Goal: Task Accomplishment & Management: Manage account settings

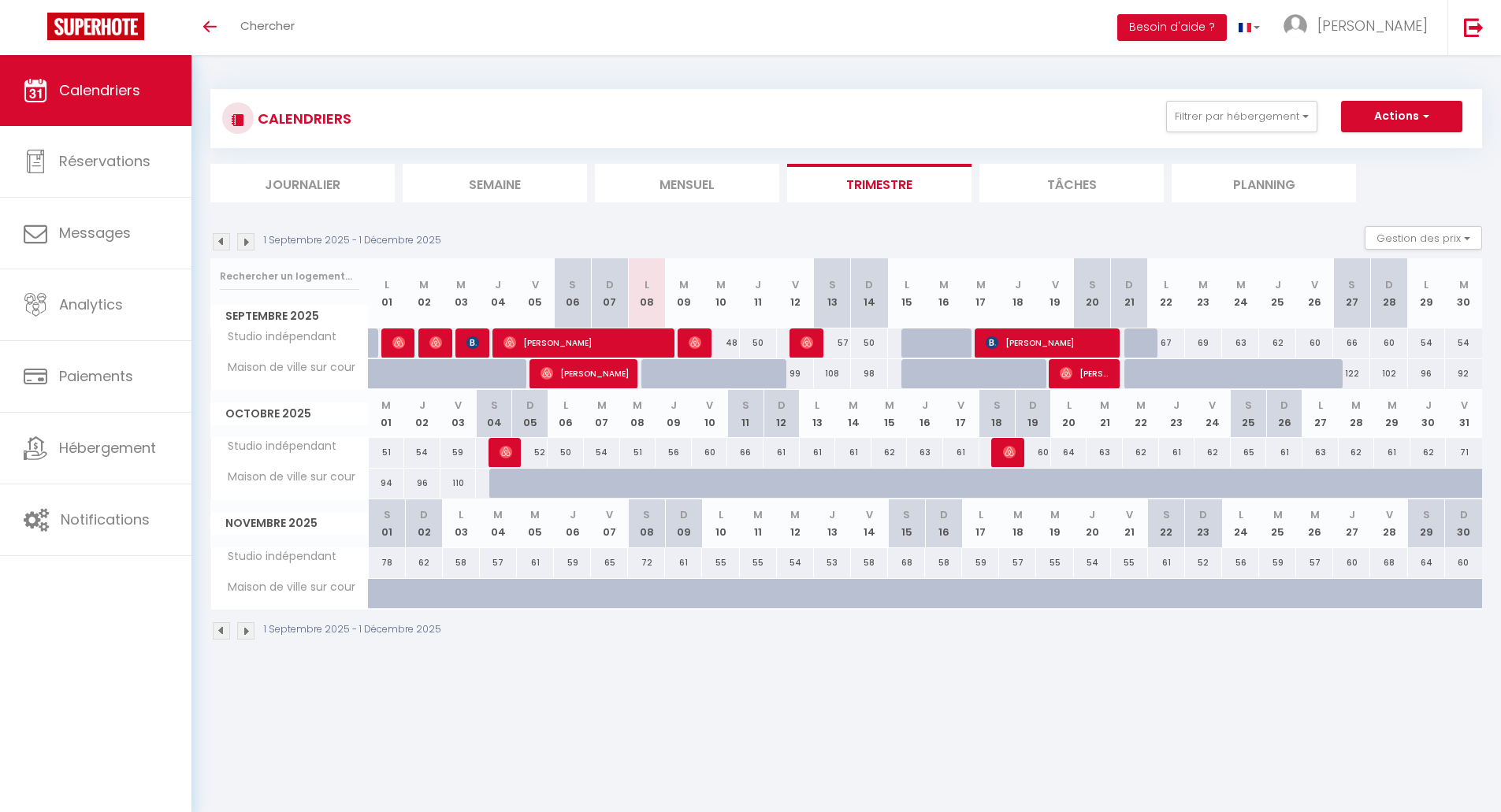
select select
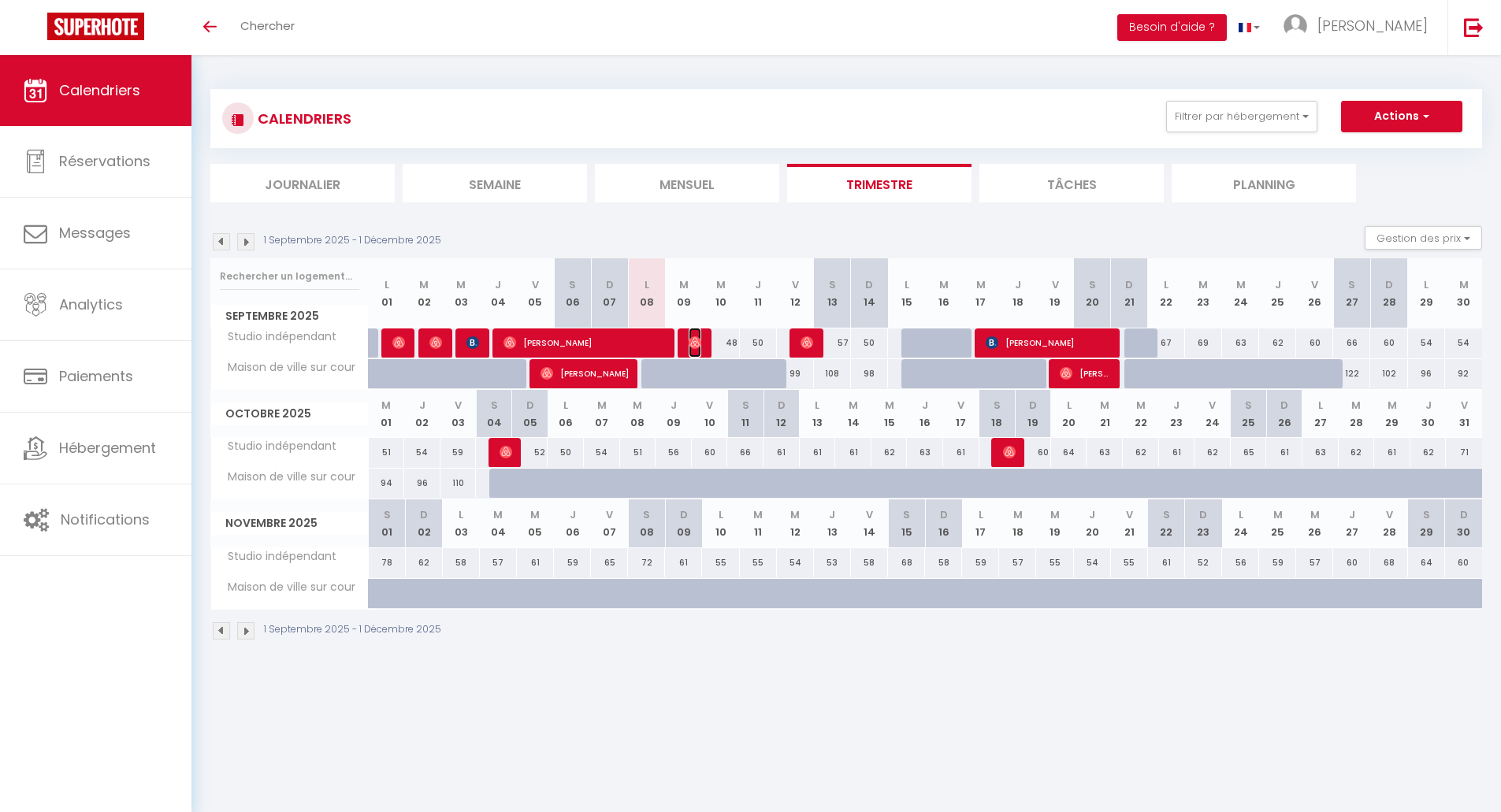
click at [699, 342] on img at bounding box center [694, 342] width 13 height 13
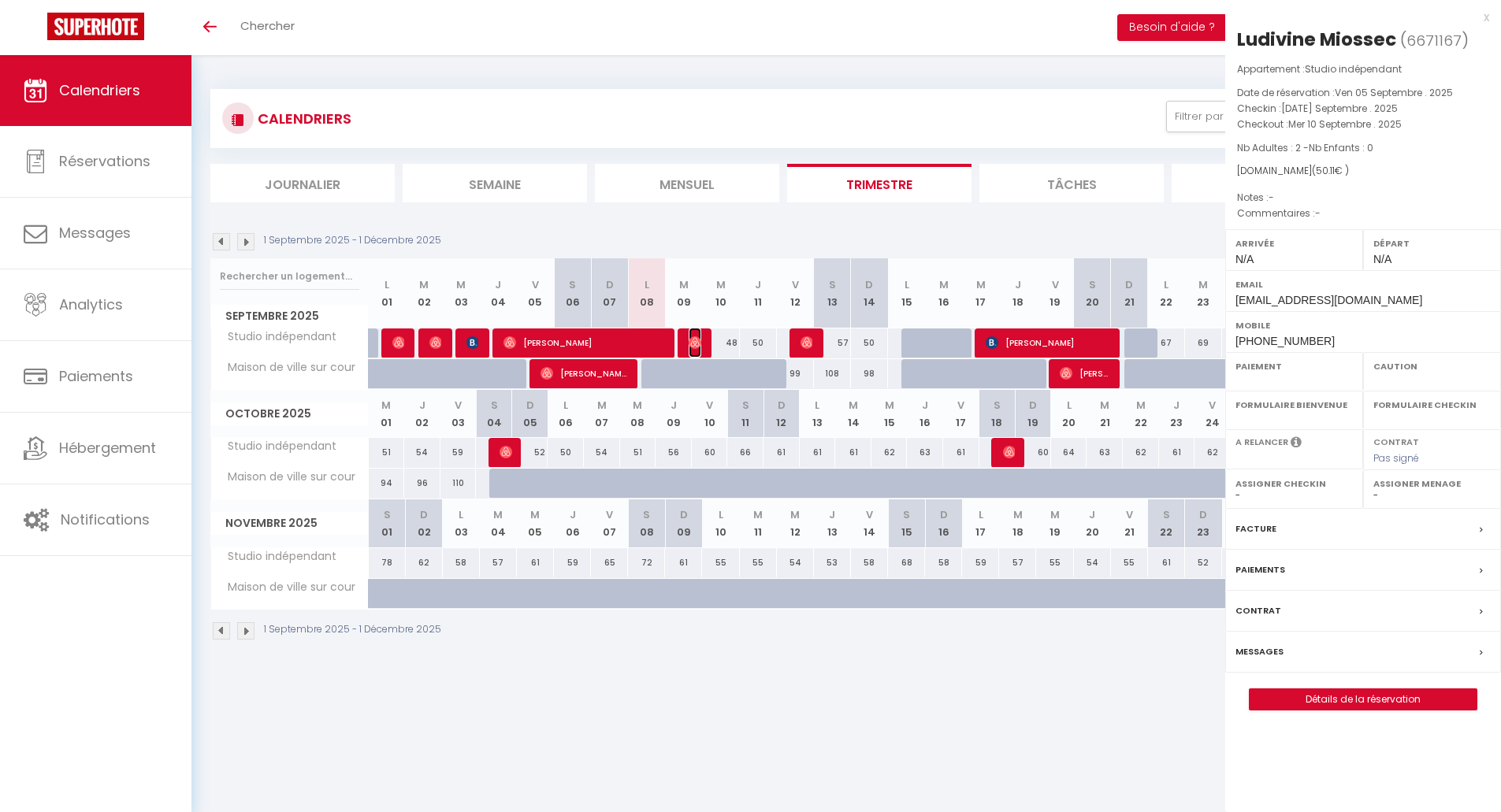
select select "OK"
select select "0"
select select "1"
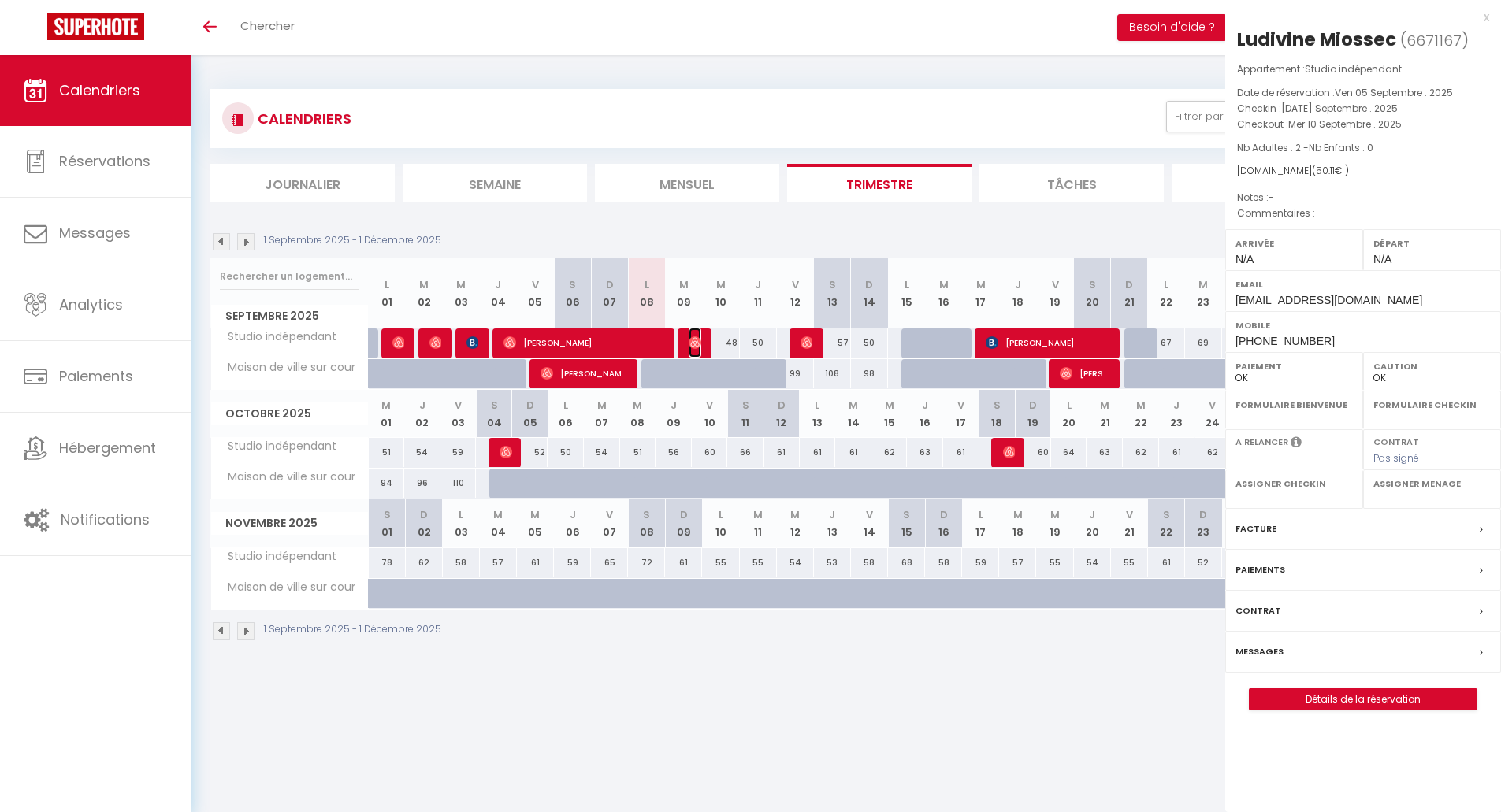
select select
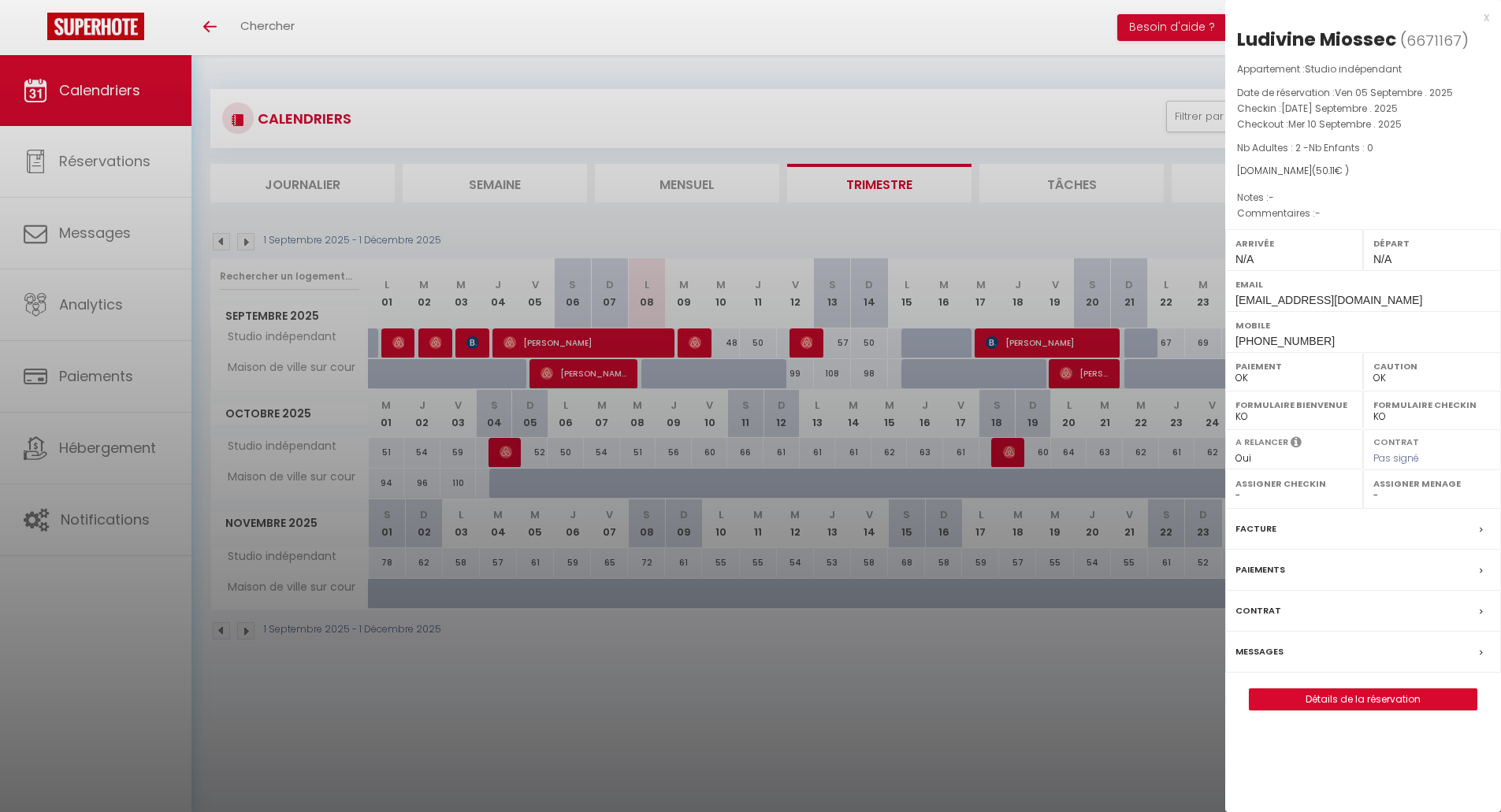
click at [802, 345] on div at bounding box center [750, 406] width 1501 height 812
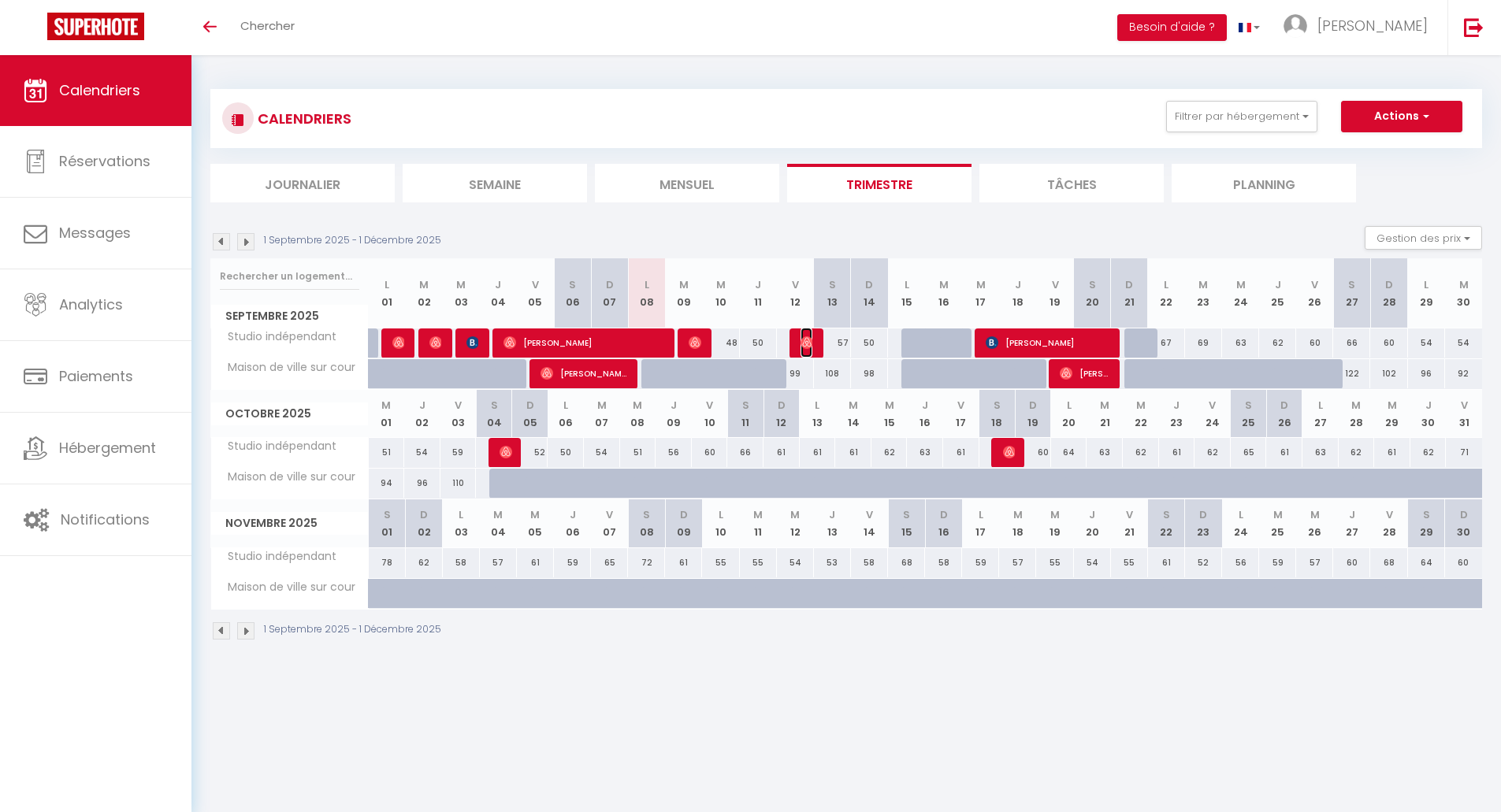
click at [802, 345] on img at bounding box center [807, 342] width 13 height 13
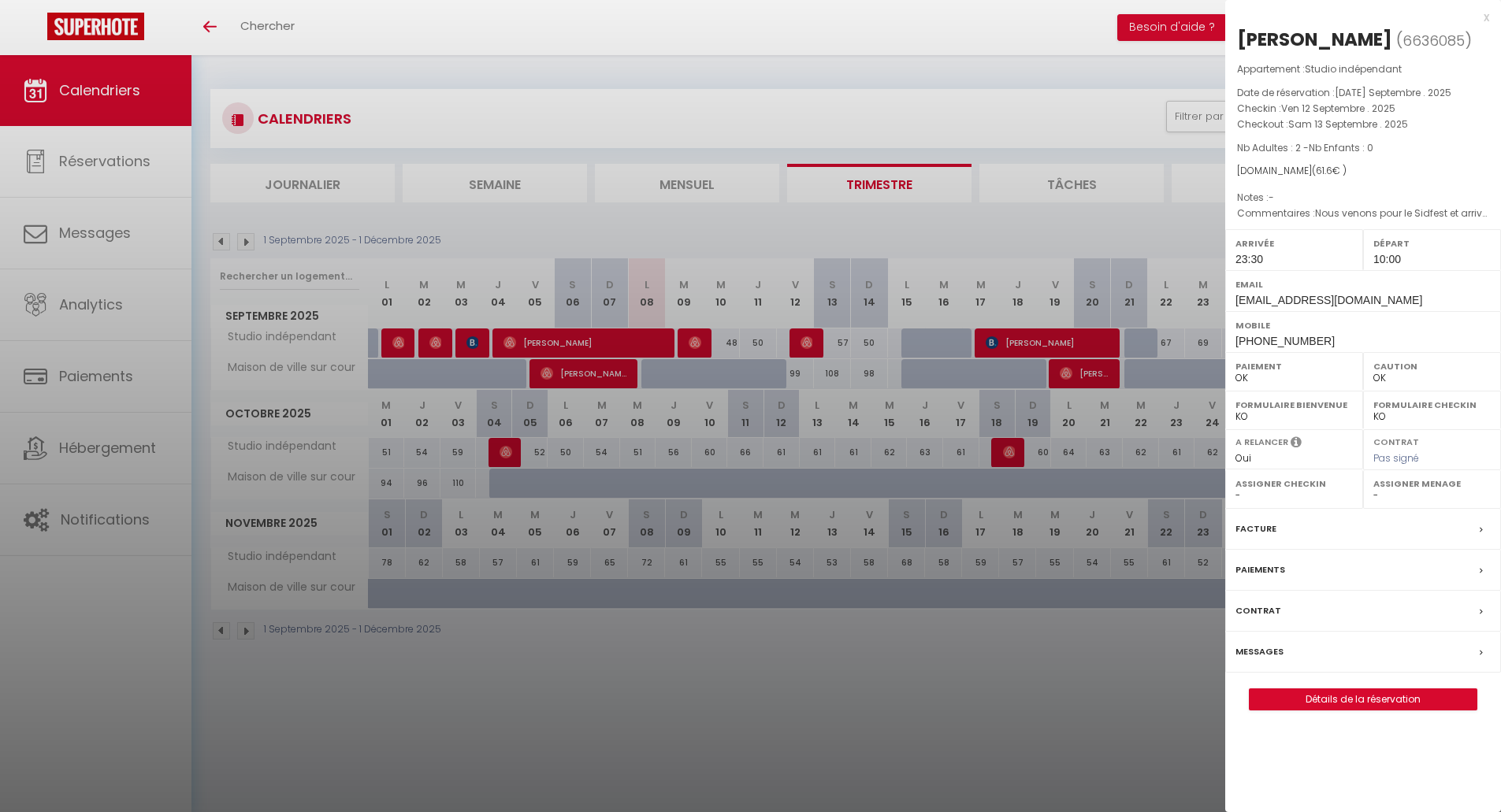
click at [698, 343] on div at bounding box center [750, 406] width 1501 height 812
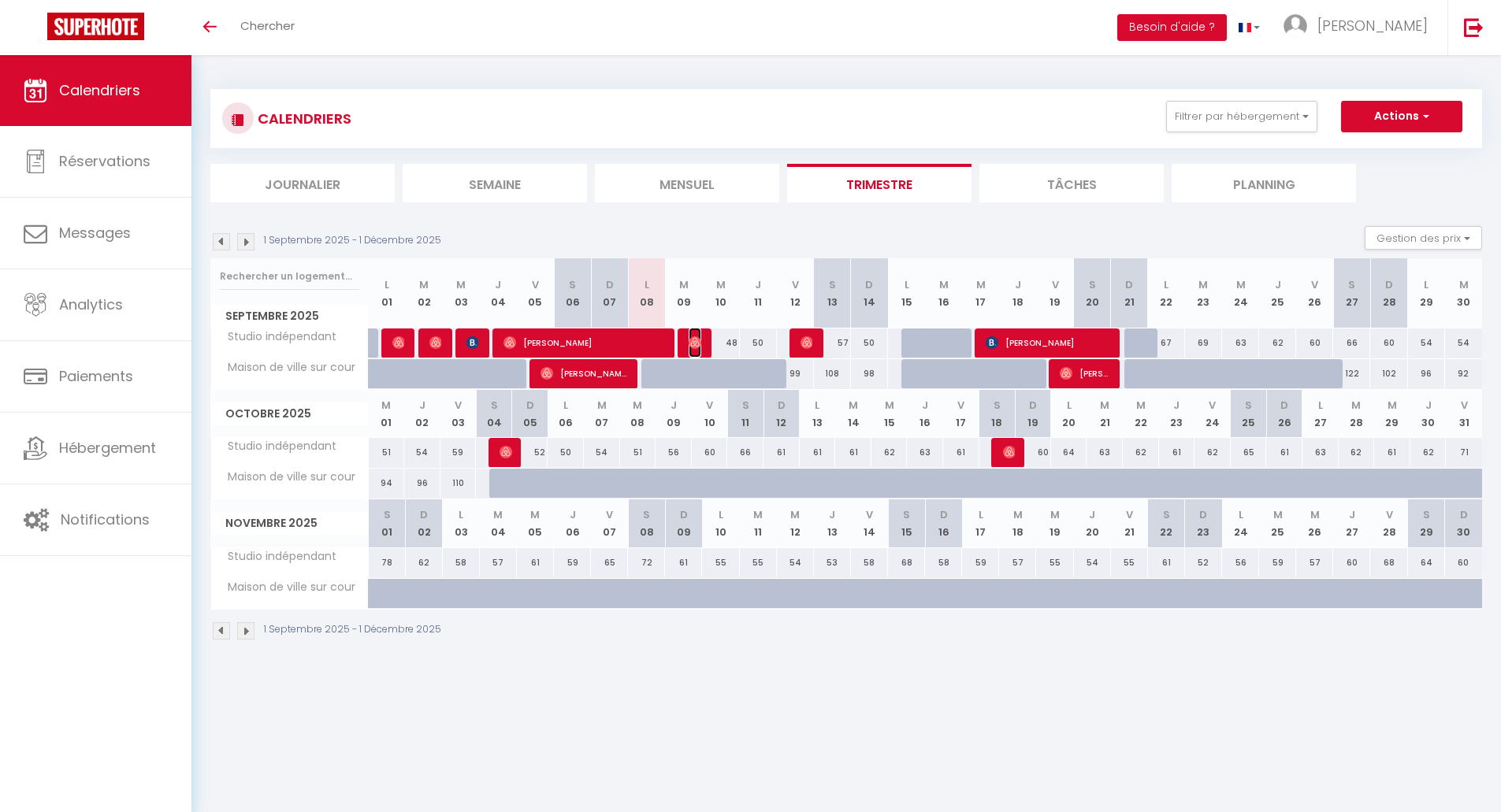
click at [698, 343] on img at bounding box center [694, 342] width 13 height 13
select select "0"
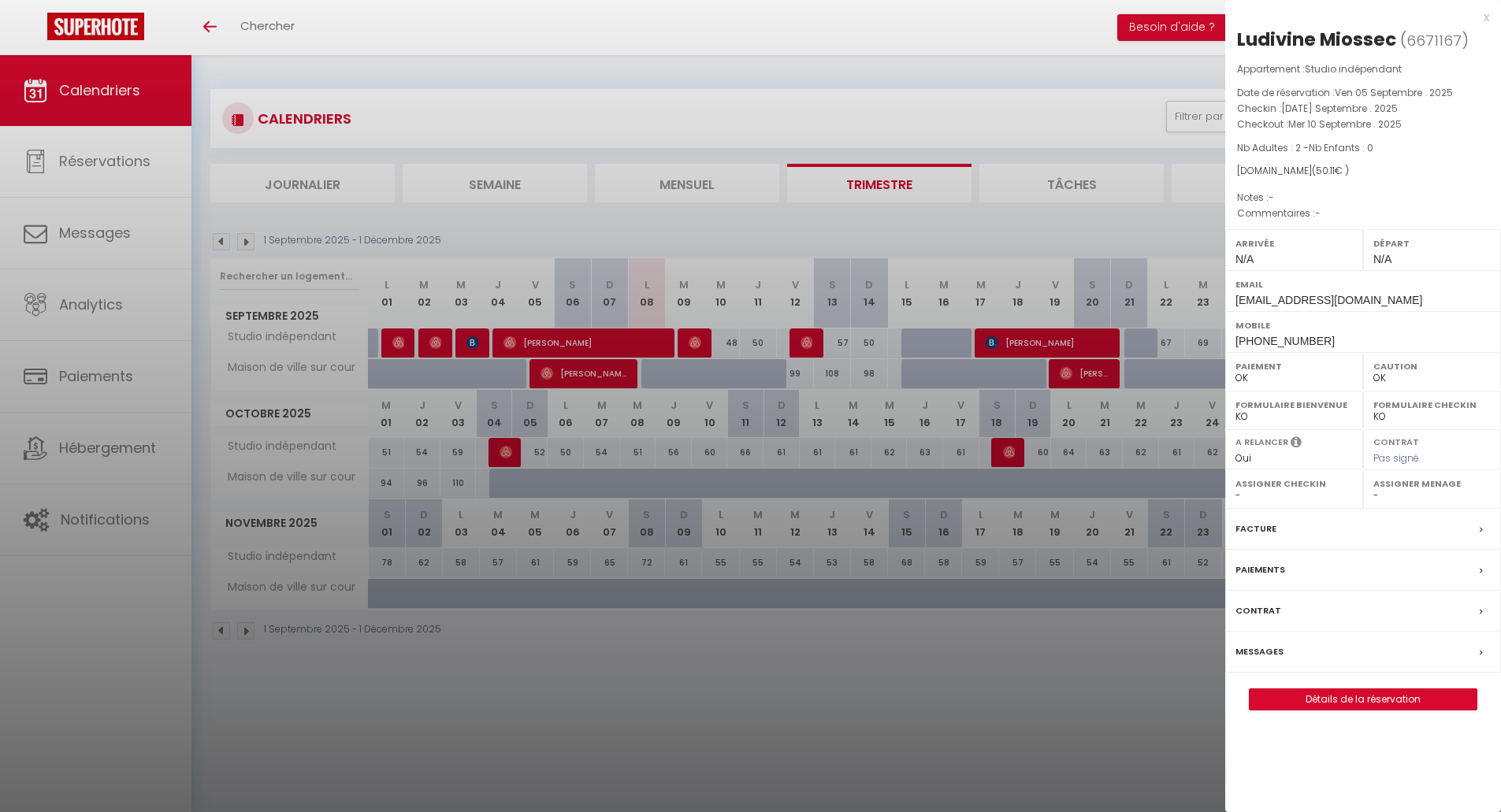
click at [644, 348] on div at bounding box center [750, 406] width 1501 height 812
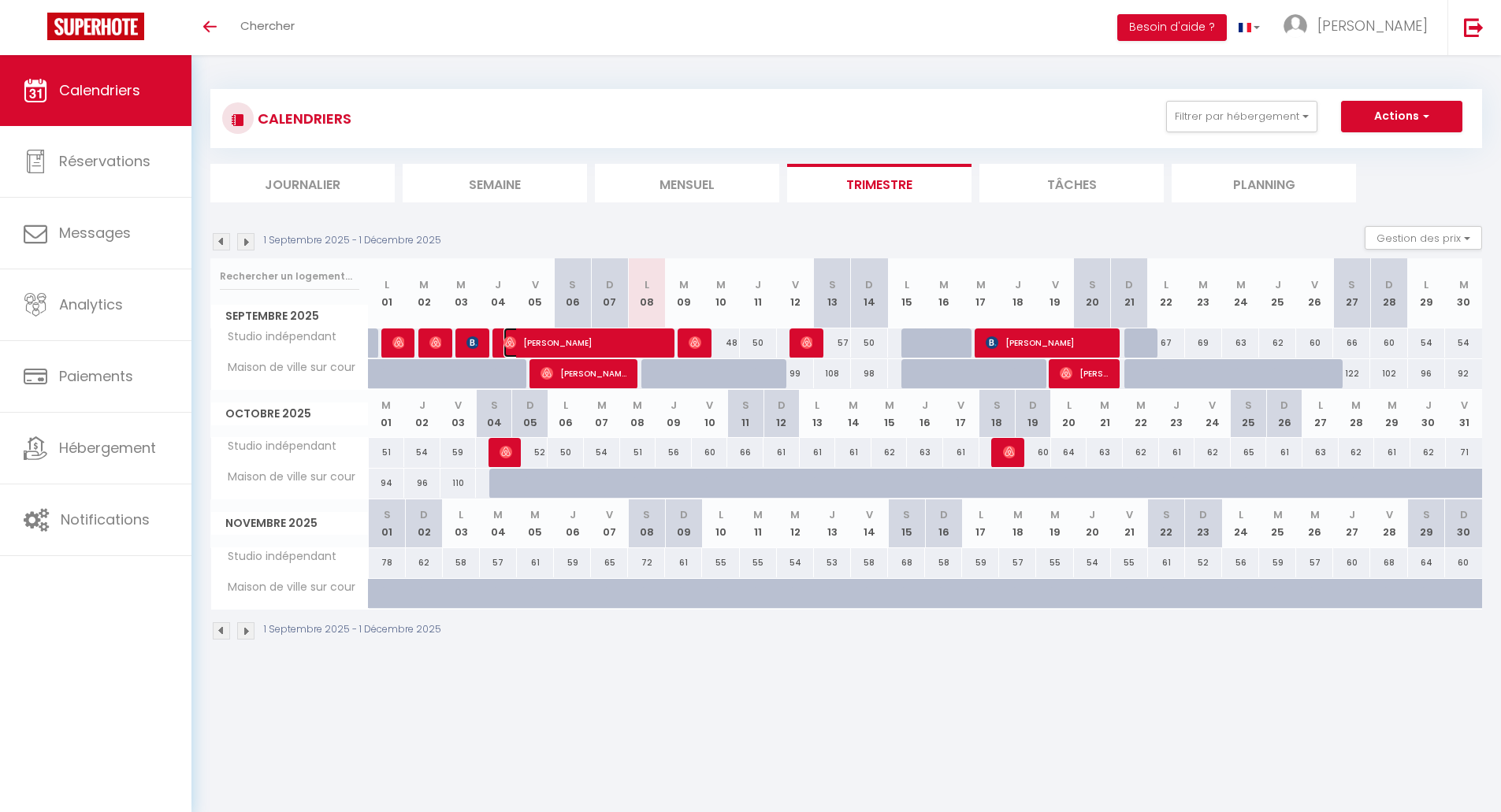
click at [644, 348] on span "Sylvie Harné" at bounding box center [584, 342] width 161 height 30
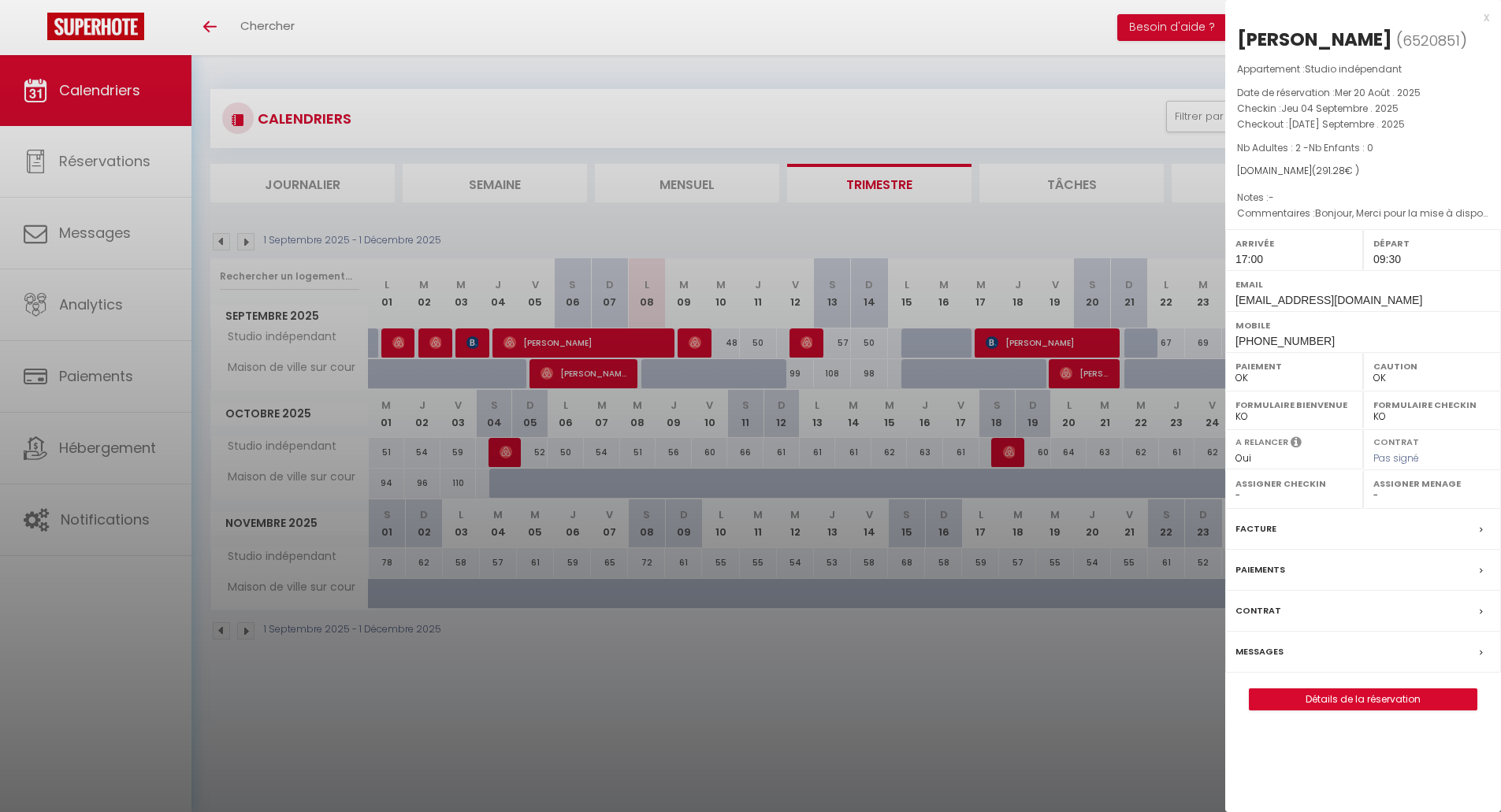
click at [644, 348] on div at bounding box center [750, 406] width 1501 height 812
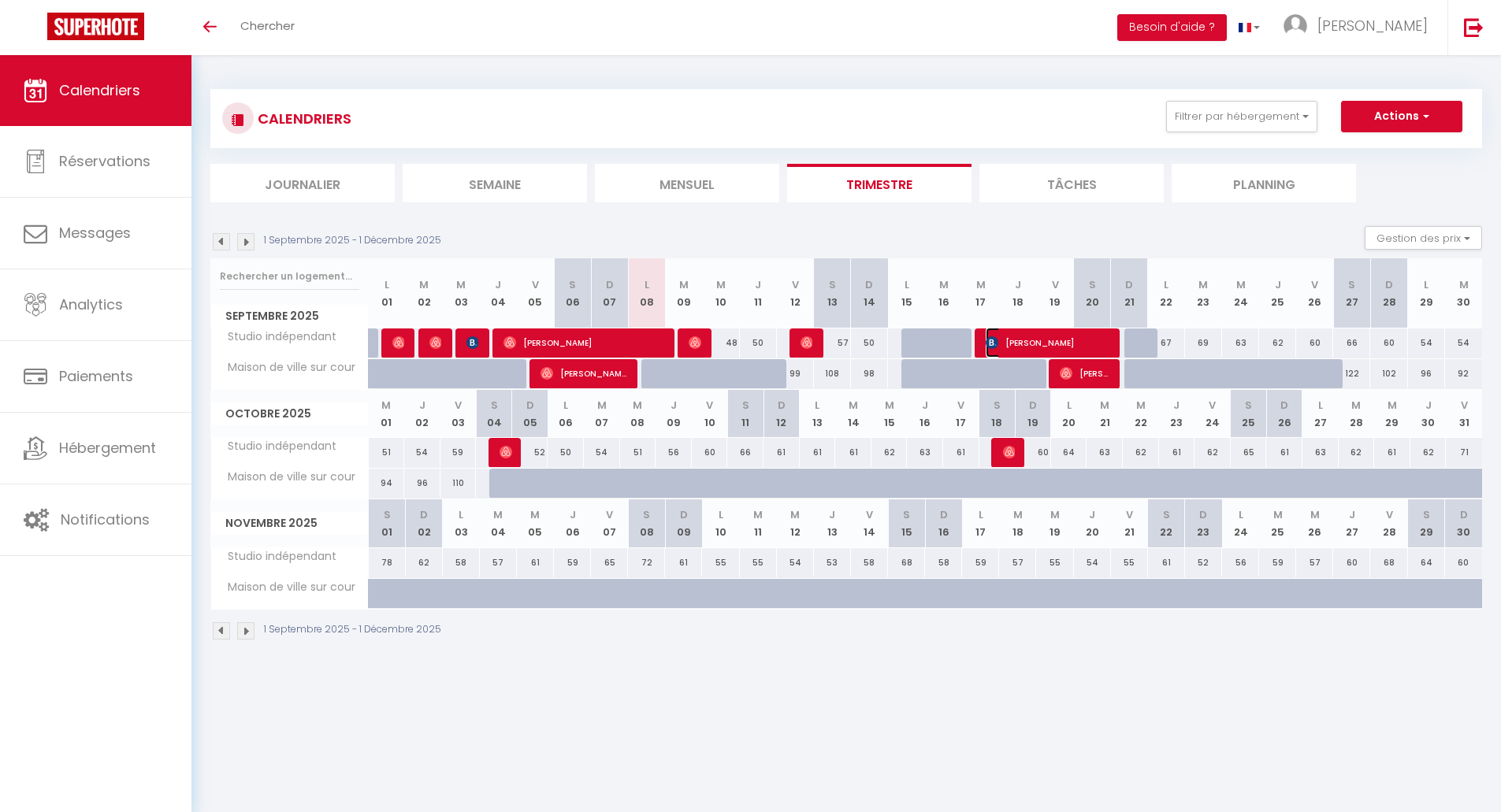
click at [1009, 345] on span "Anne-Marie JEGARD" at bounding box center [1048, 342] width 124 height 30
select select "KO"
select select "47198"
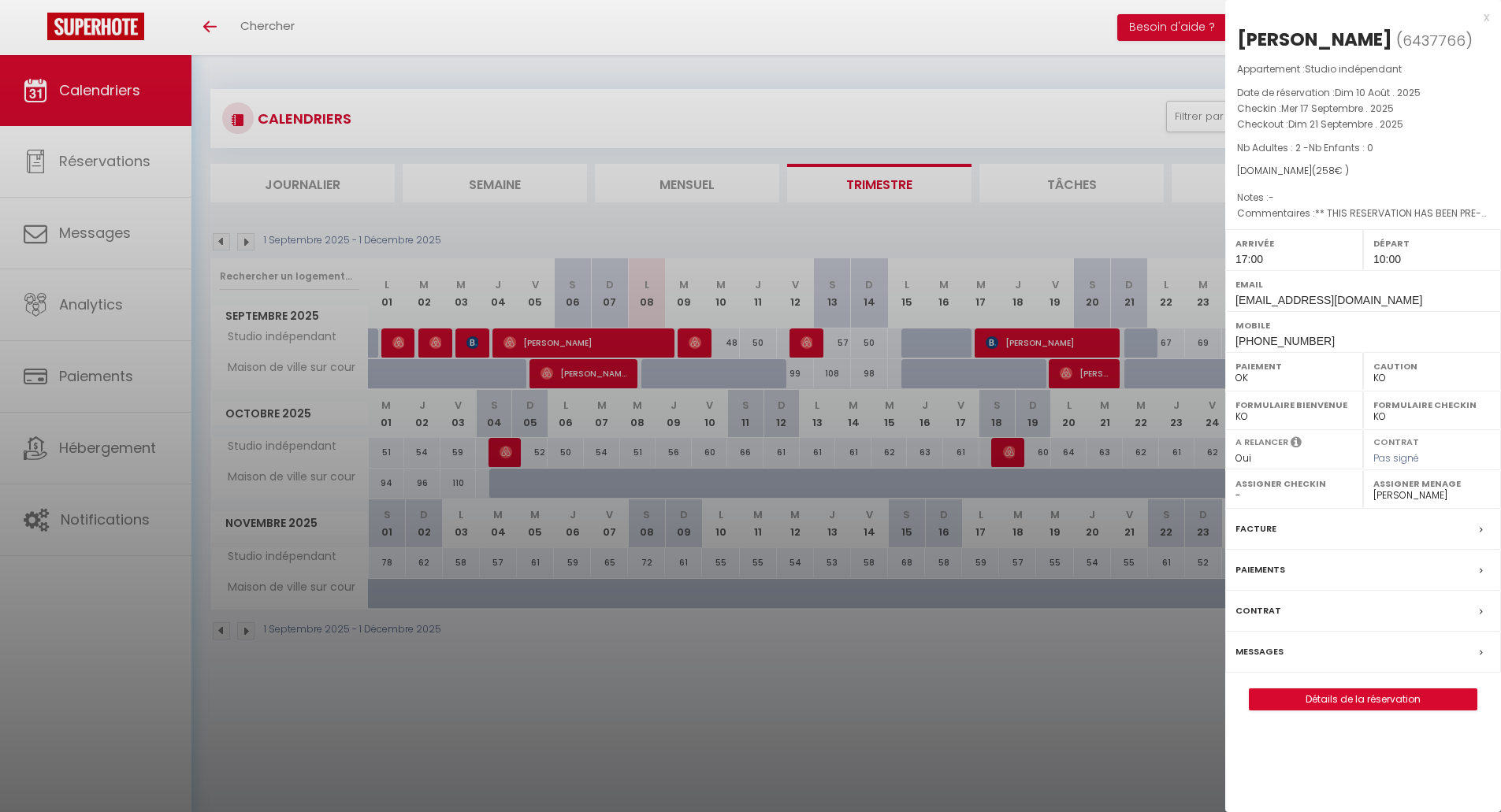
click at [1080, 377] on div at bounding box center [750, 406] width 1501 height 812
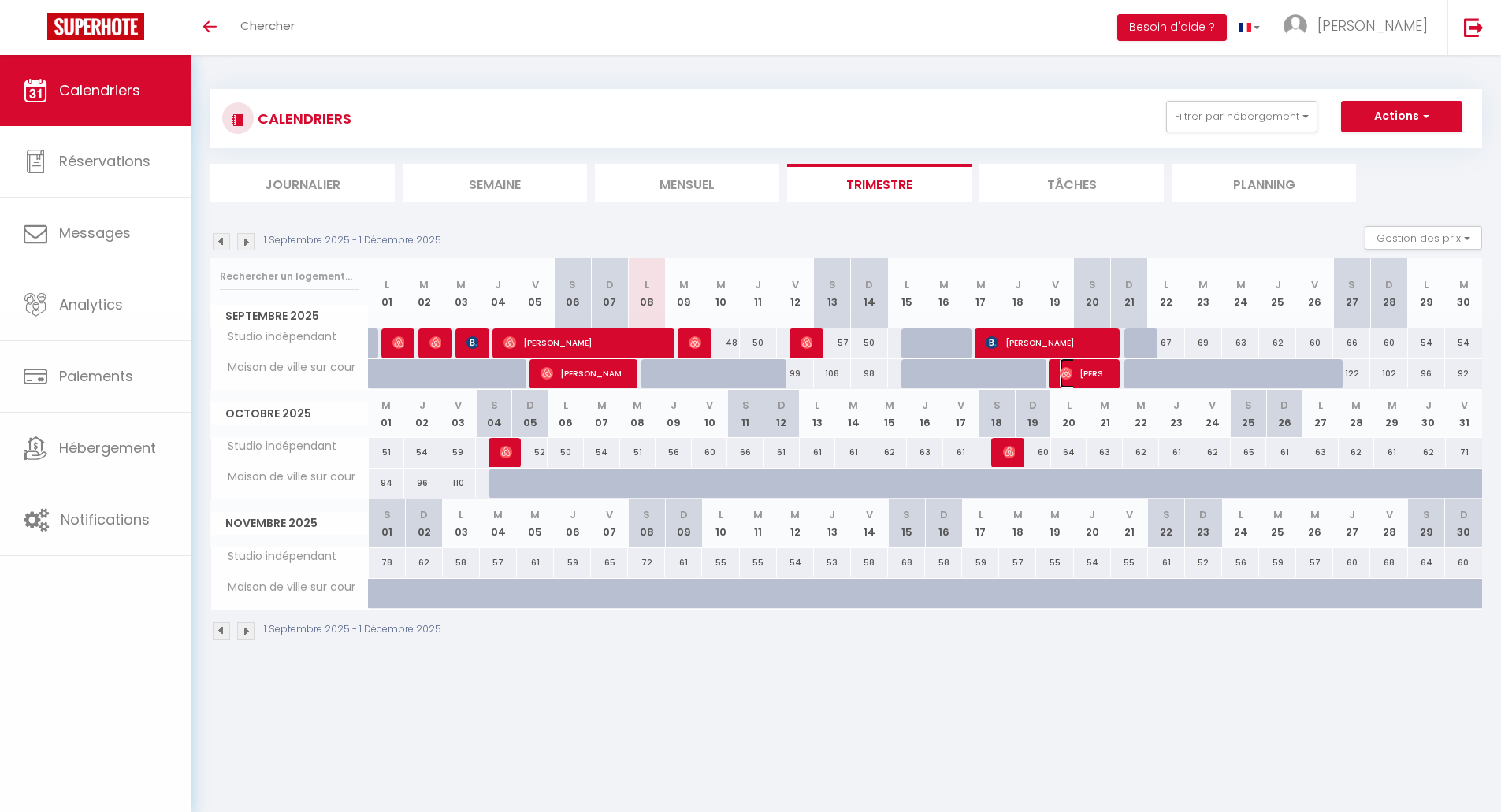
click at [1080, 377] on span "Meganne Leveque" at bounding box center [1084, 373] width 49 height 30
select select "OK"
select select "0"
select select
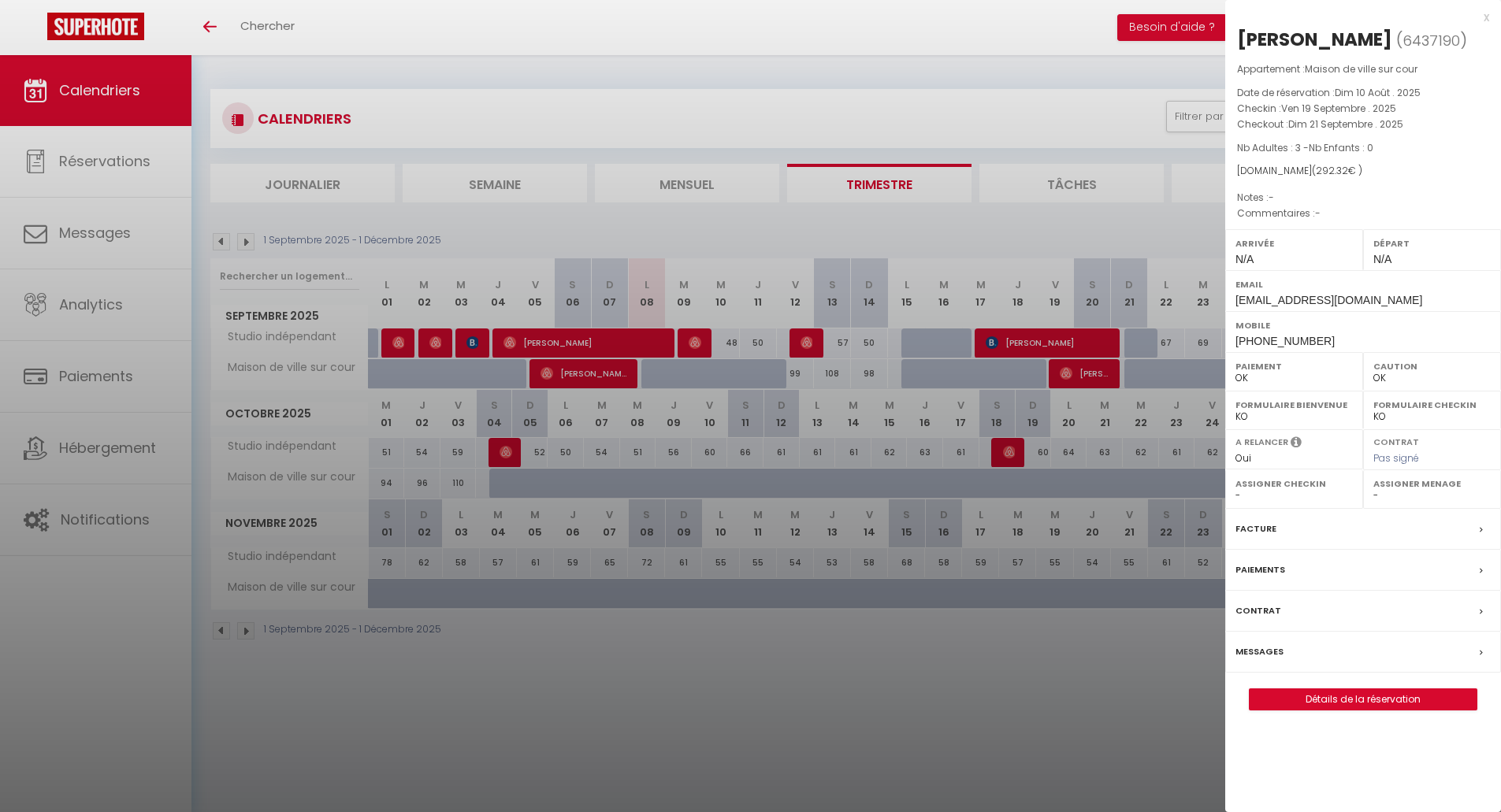
click at [925, 694] on div at bounding box center [750, 406] width 1501 height 812
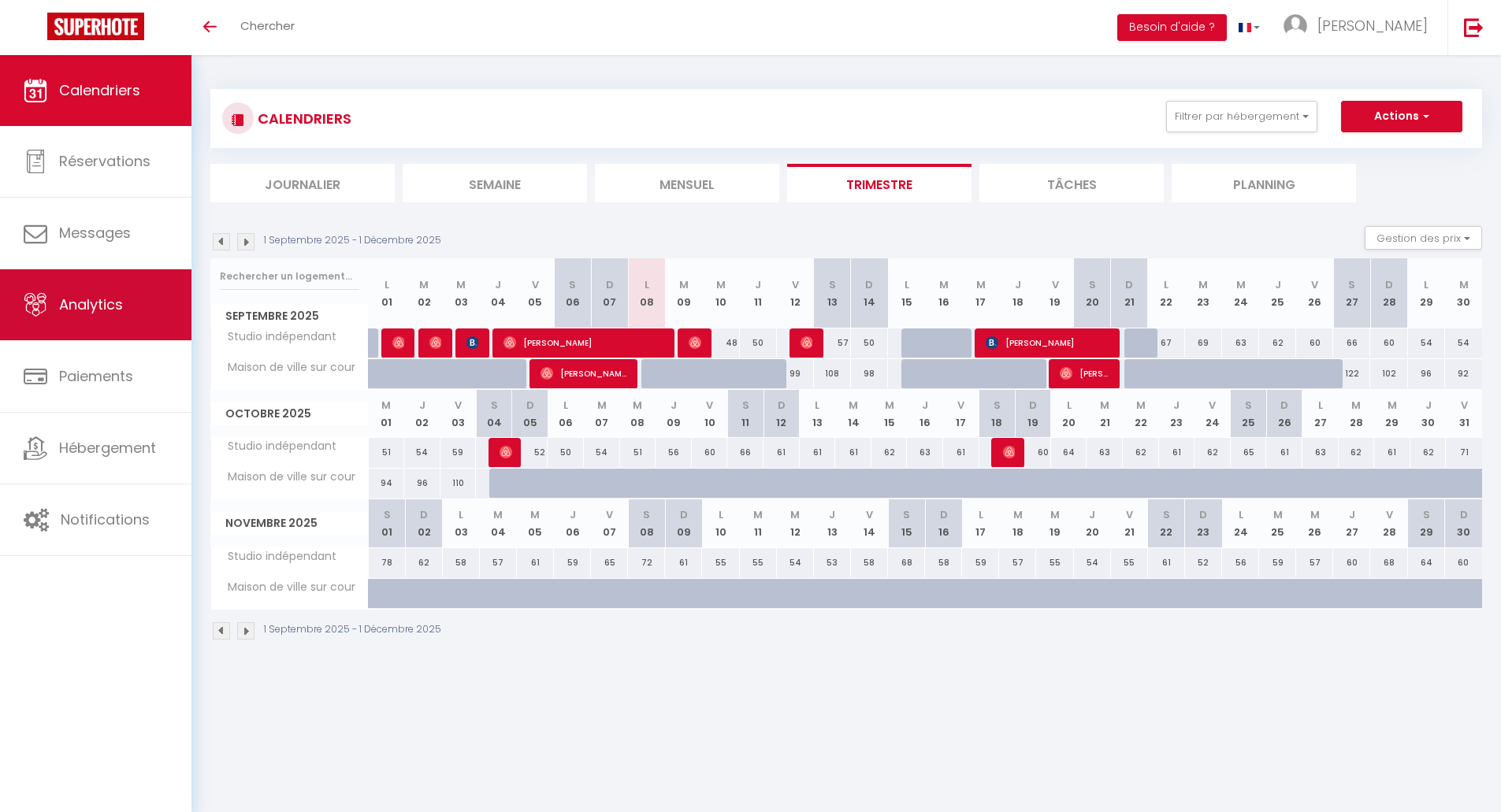
click at [74, 315] on link "Analytics" at bounding box center [95, 305] width 192 height 71
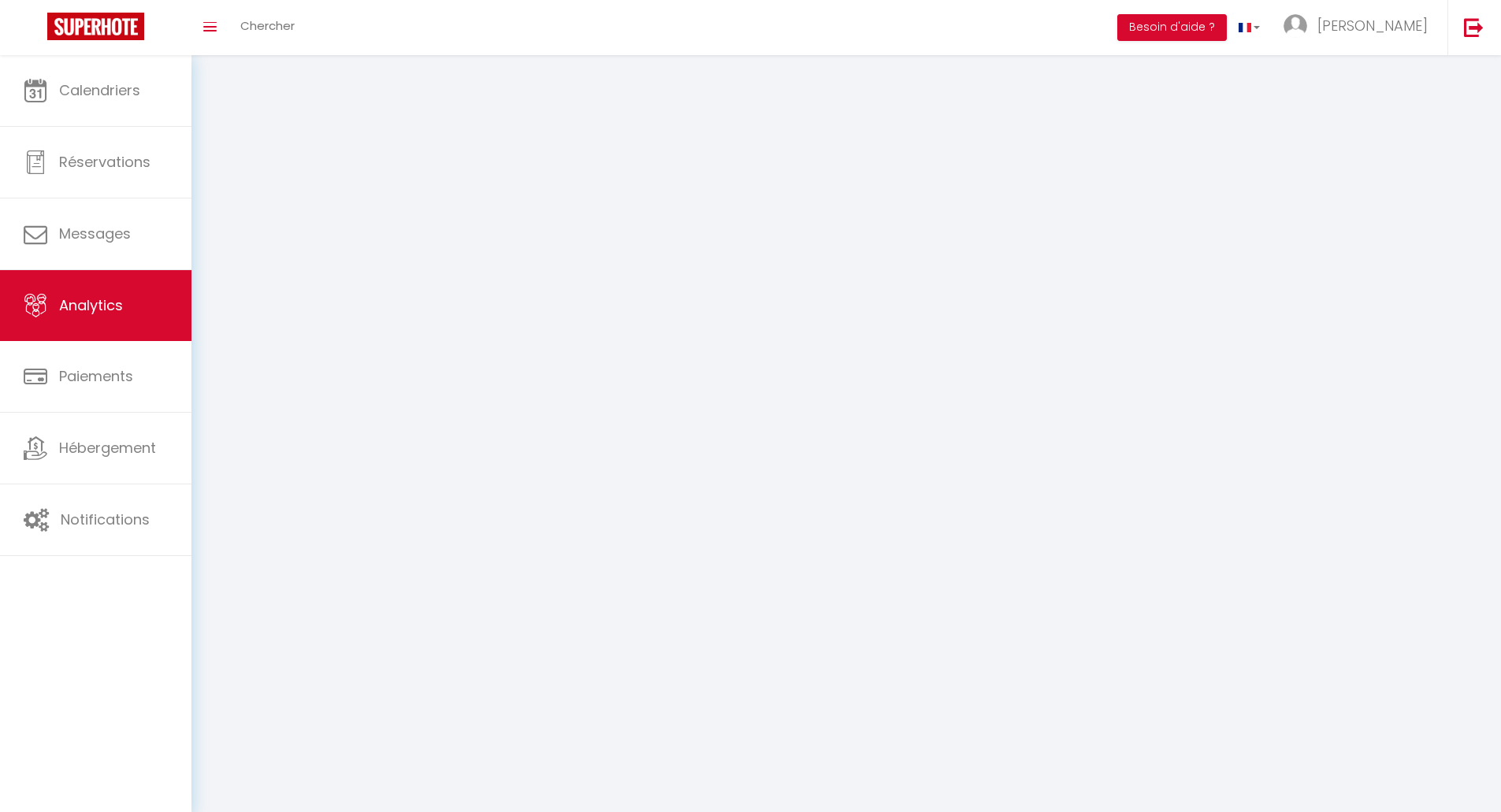
select select "2025"
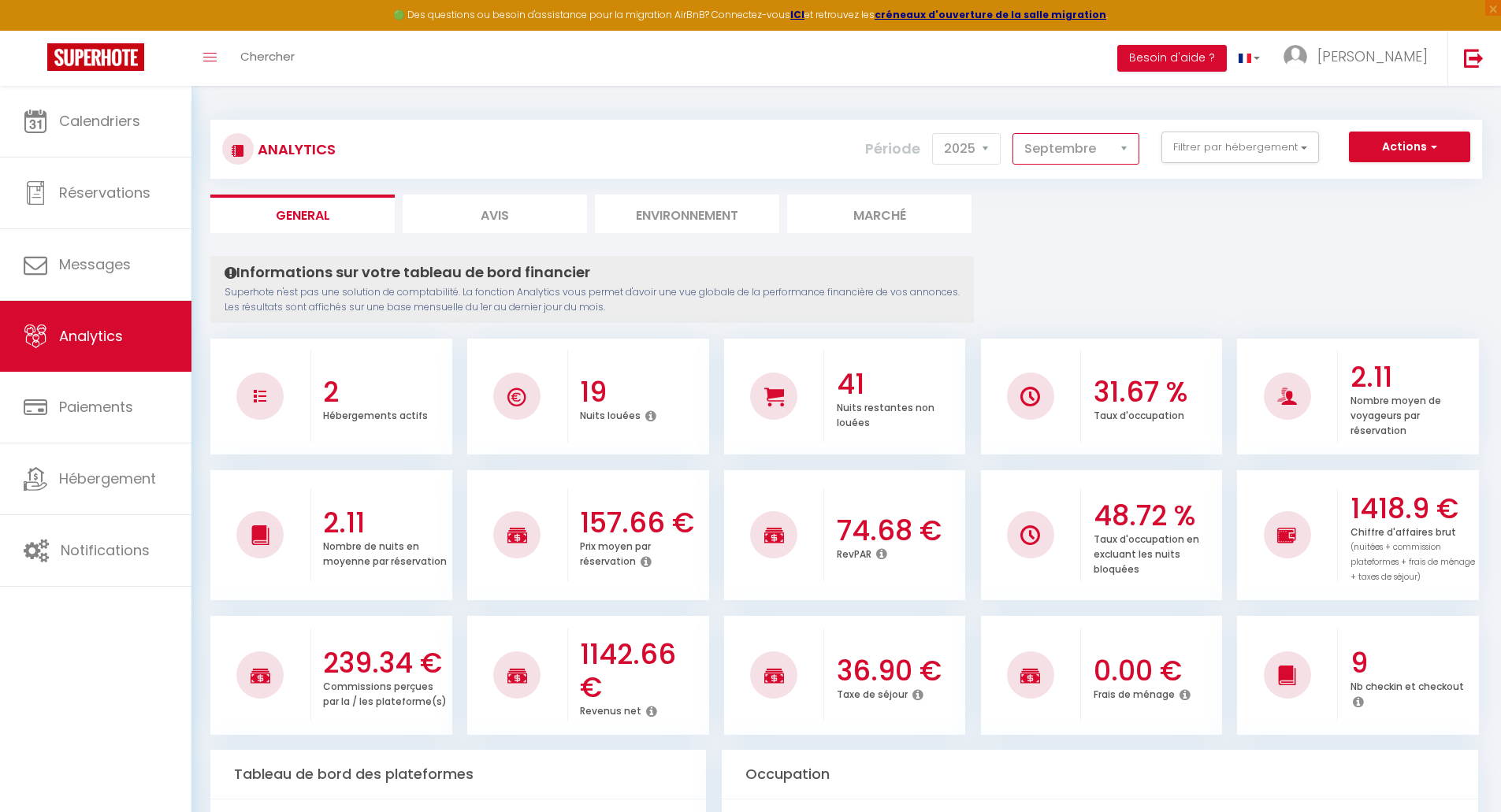
click at [1056, 151] on select "Janvier Février Mars Avril Mai Juin Juillet Août Septembre Octobre Novembre Déc…" at bounding box center [1075, 149] width 126 height 32
click at [1014, 133] on select "Janvier Février Mars Avril Mai Juin Juillet Août Septembre Octobre Novembre Déc…" at bounding box center [1075, 149] width 126 height 32
click at [1067, 149] on select "Janvier Février Mars Avril Mai Juin Juillet Août Septembre Octobre Novembre Déc…" at bounding box center [1075, 149] width 126 height 32
click at [1014, 133] on select "Janvier Février Mars Avril Mai Juin Juillet Août Septembre Octobre Novembre Déc…" at bounding box center [1075, 149] width 126 height 32
click at [1055, 147] on select "Janvier Février Mars Avril Mai Juin Juillet Août Septembre Octobre Novembre Déc…" at bounding box center [1075, 149] width 126 height 32
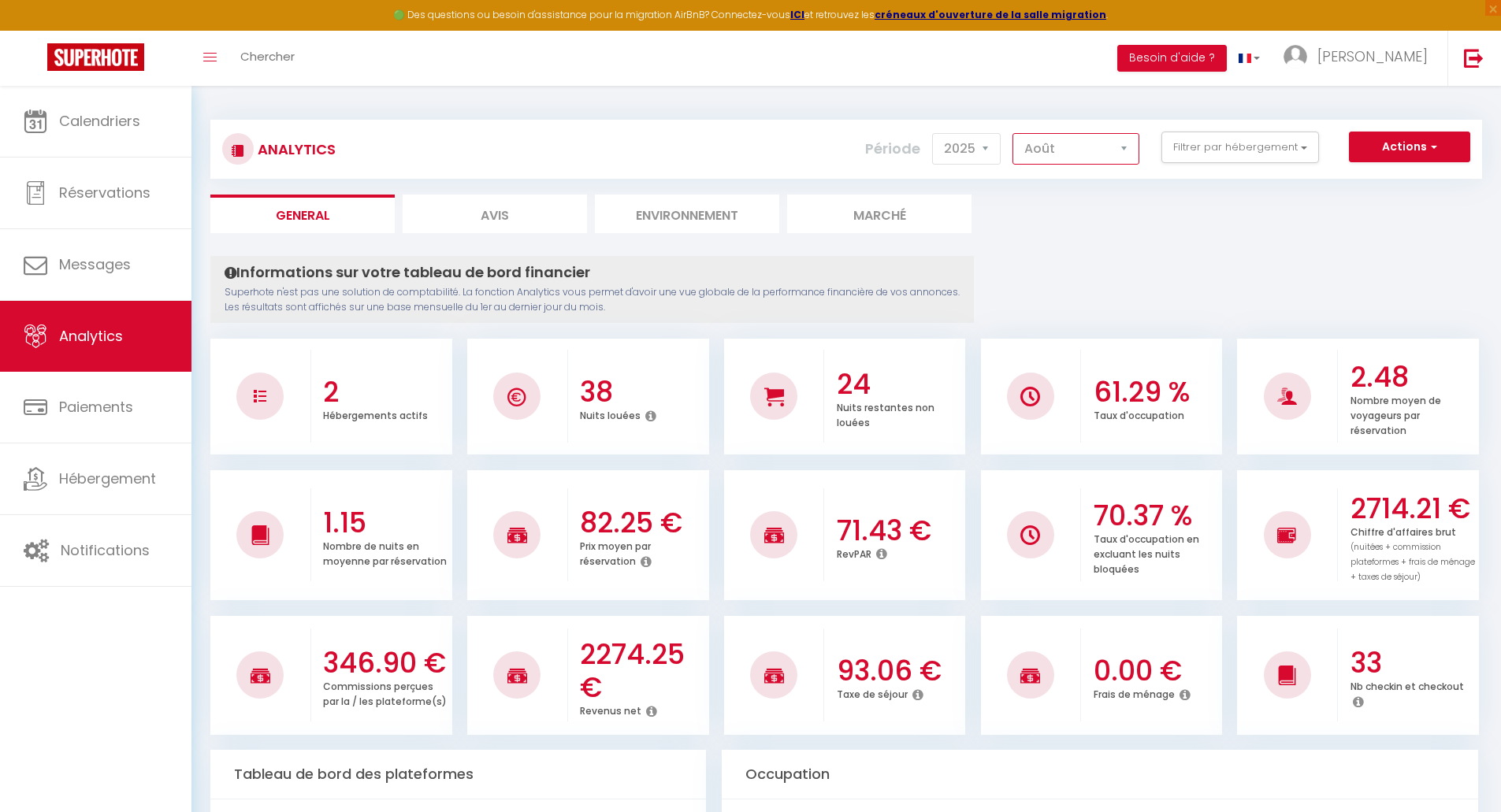
click at [1014, 133] on select "Janvier Février Mars Avril Mai Juin Juillet Août Septembre Octobre Novembre Déc…" at bounding box center [1075, 149] width 126 height 32
click at [1059, 152] on select "Janvier Février Mars Avril Mai Juin Juillet Août Septembre Octobre Novembre Déc…" at bounding box center [1075, 149] width 126 height 32
click at [1014, 133] on select "Janvier Février Mars Avril Mai Juin Juillet Août Septembre Octobre Novembre Déc…" at bounding box center [1075, 149] width 126 height 32
click at [1086, 149] on select "Janvier Février Mars Avril Mai Juin Juillet Août Septembre Octobre Novembre Déc…" at bounding box center [1075, 149] width 126 height 32
click at [1014, 133] on select "Janvier Février Mars Avril Mai Juin Juillet Août Septembre Octobre Novembre Déc…" at bounding box center [1075, 149] width 126 height 32
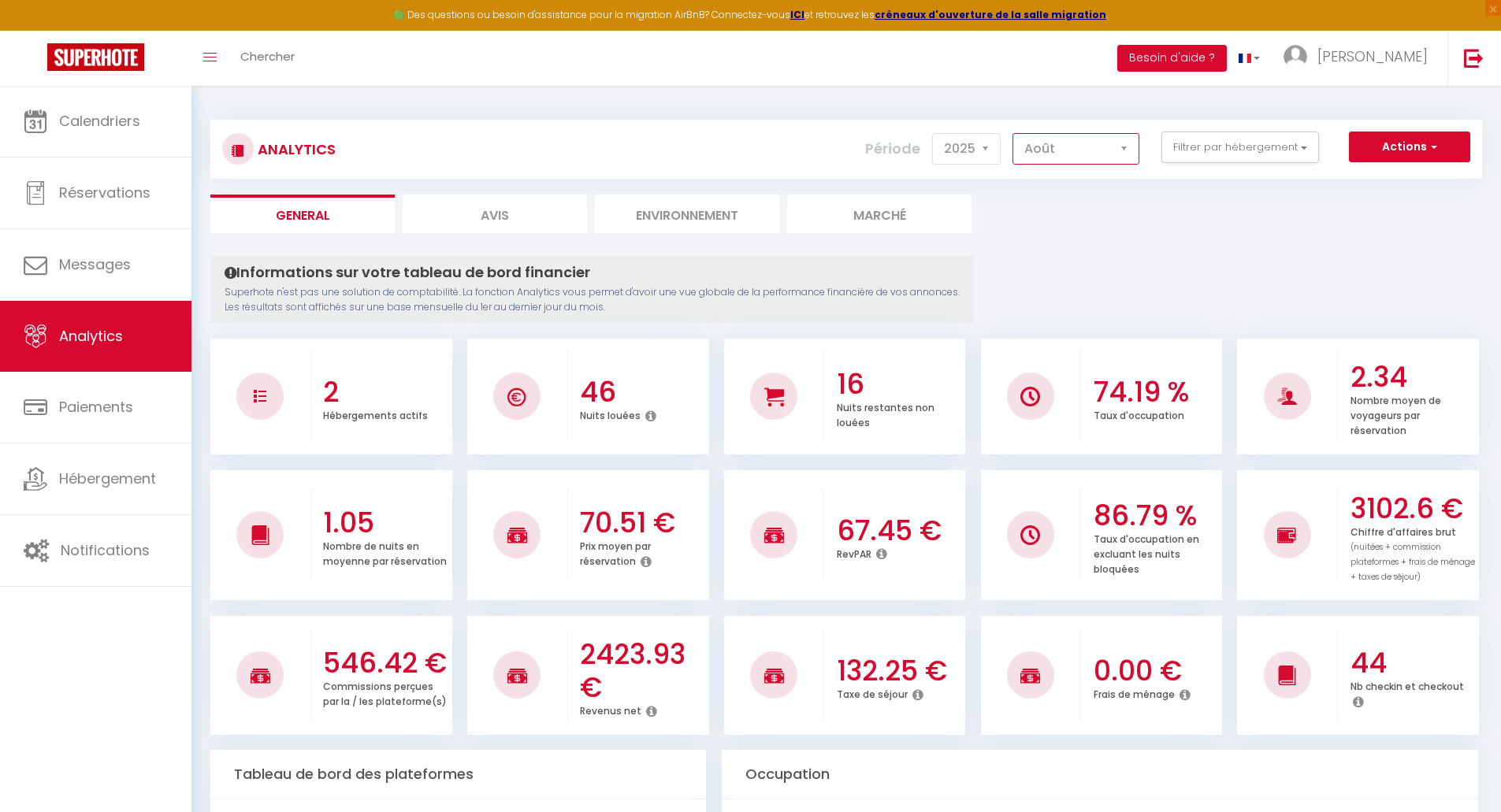
click at [1062, 151] on select "Janvier Février Mars Avril Mai Juin Juillet Août Septembre Octobre Novembre Déc…" at bounding box center [1075, 149] width 126 height 32
select select "9"
click at [1014, 133] on select "Janvier Février Mars Avril Mai Juin Juillet Août Septembre Octobre Novembre Déc…" at bounding box center [1075, 149] width 126 height 32
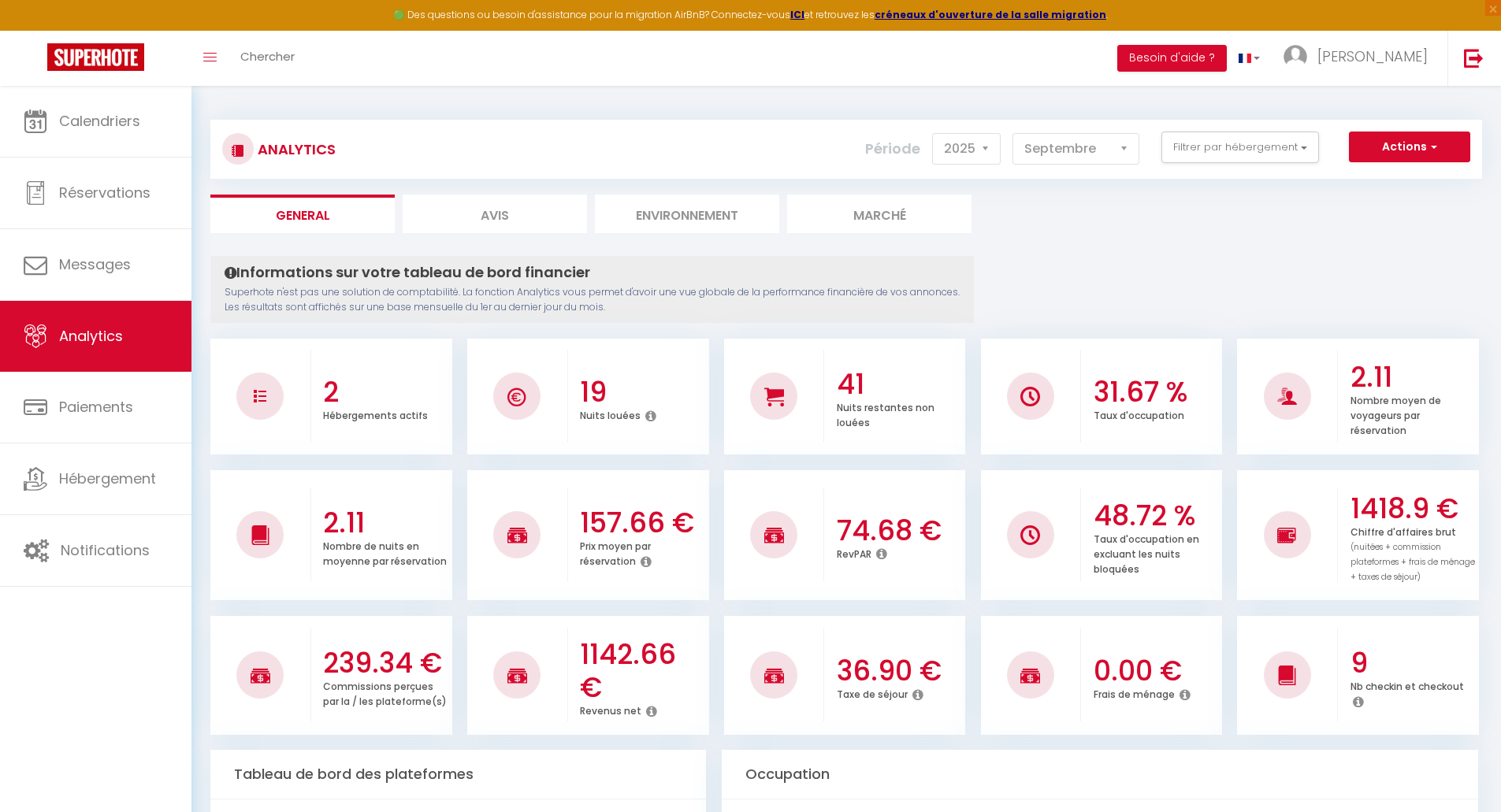
click at [961, 12] on strong "créneaux d'ouverture de la salle migration" at bounding box center [990, 14] width 232 height 13
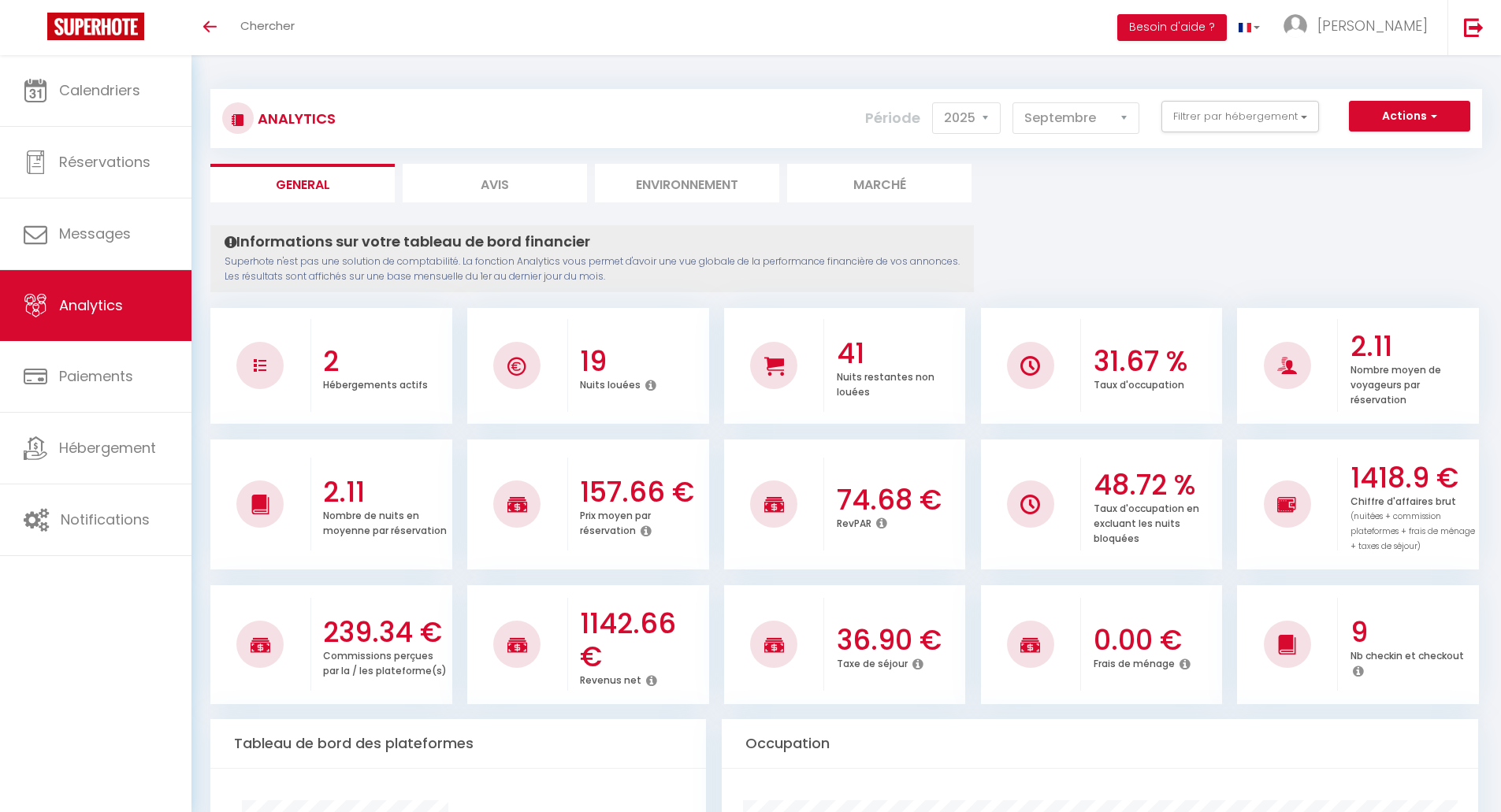
select select "2025"
select select "9"
